Goal: Find specific page/section: Find specific page/section

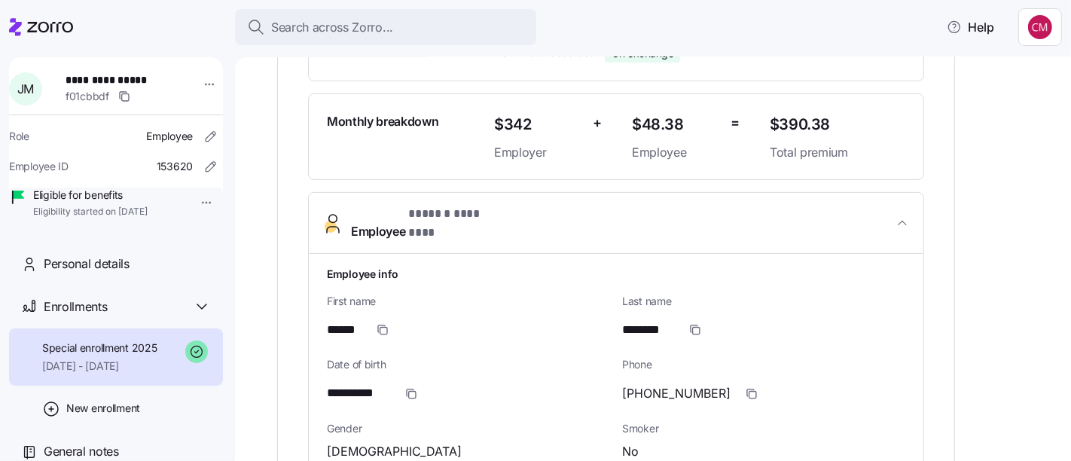
scroll to position [453, 0]
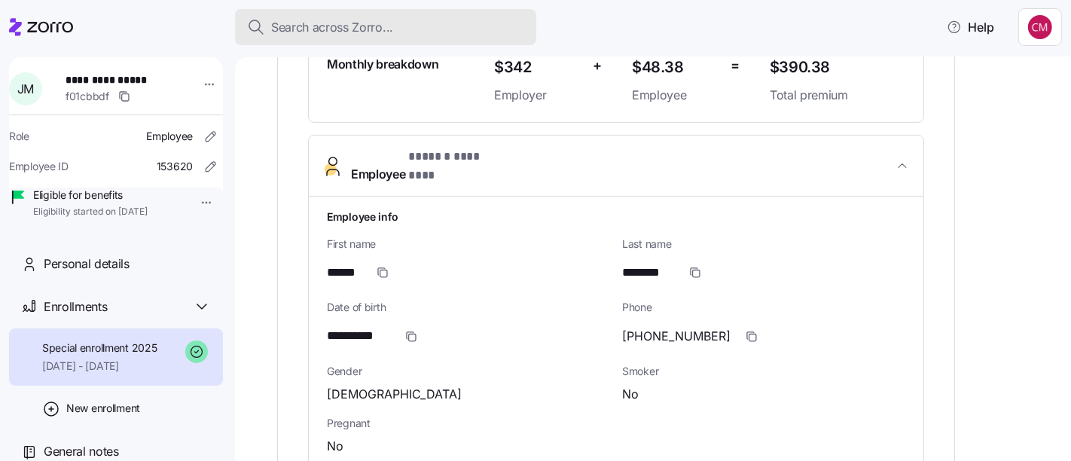
click at [441, 42] on button "Search across Zorro..." at bounding box center [385, 27] width 301 height 36
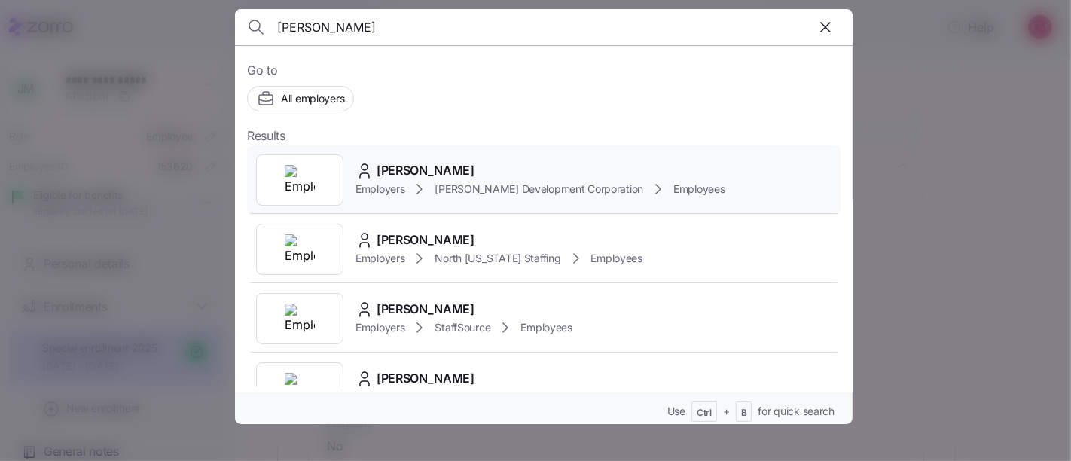
type input "[PERSON_NAME]"
click at [312, 166] on img at bounding box center [300, 180] width 30 height 30
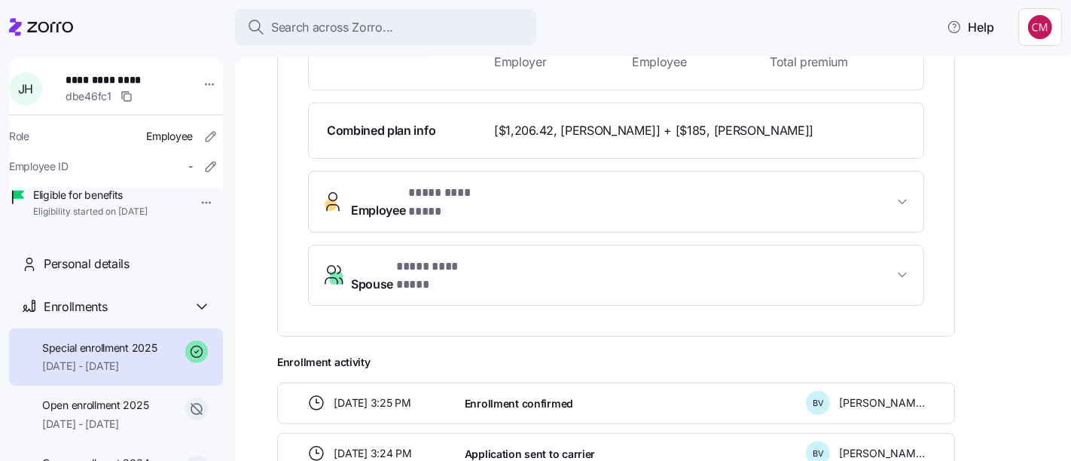
scroll to position [499, 0]
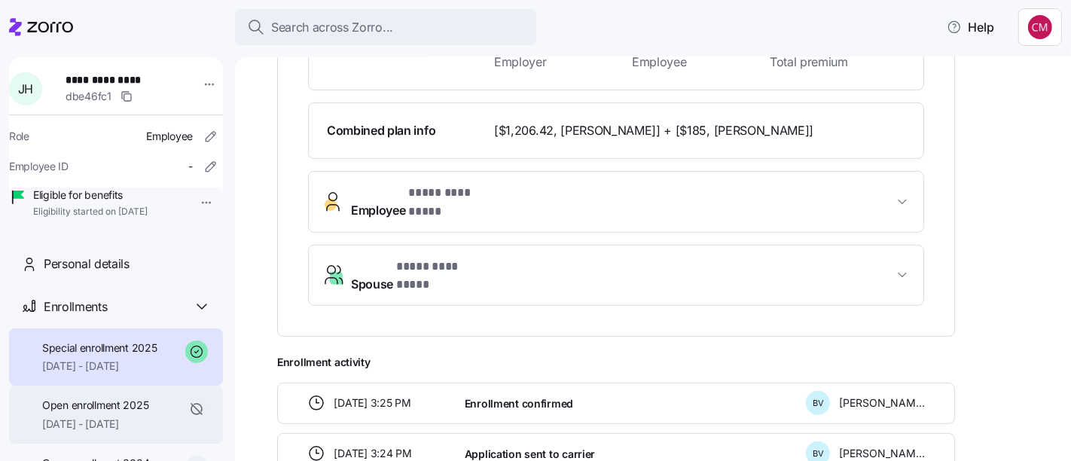
click at [113, 432] on span "[DATE] - [DATE]" at bounding box center [95, 424] width 106 height 15
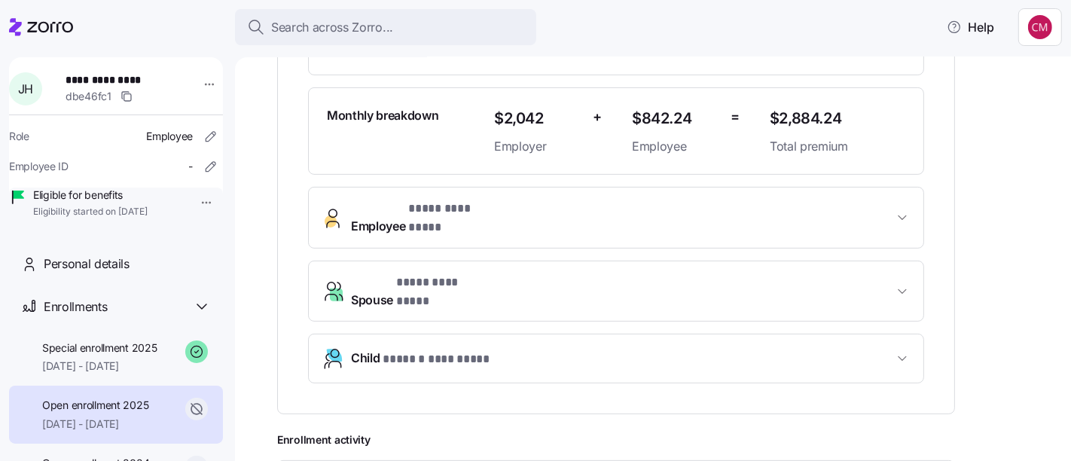
scroll to position [416, 0]
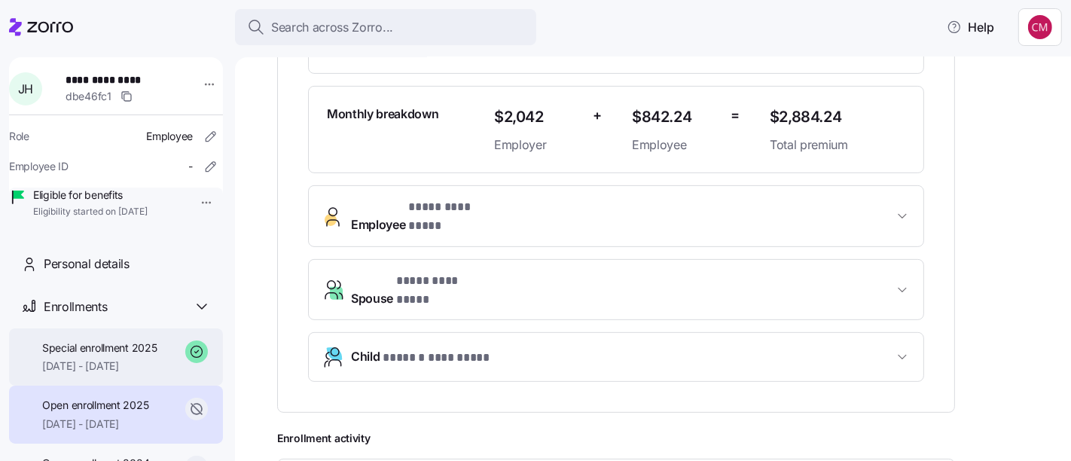
click at [107, 374] on span "[DATE] - [DATE]" at bounding box center [99, 366] width 115 height 15
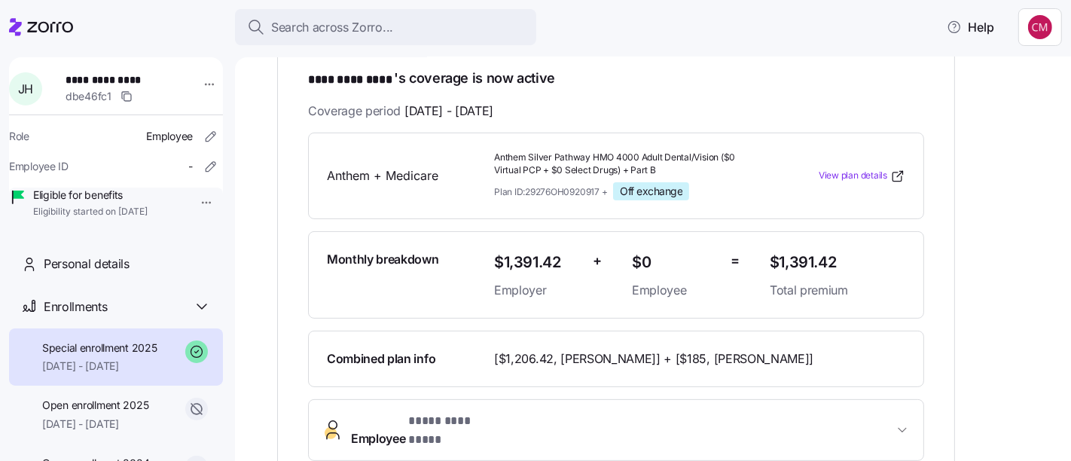
scroll to position [273, 0]
